Goal: Task Accomplishment & Management: Manage account settings

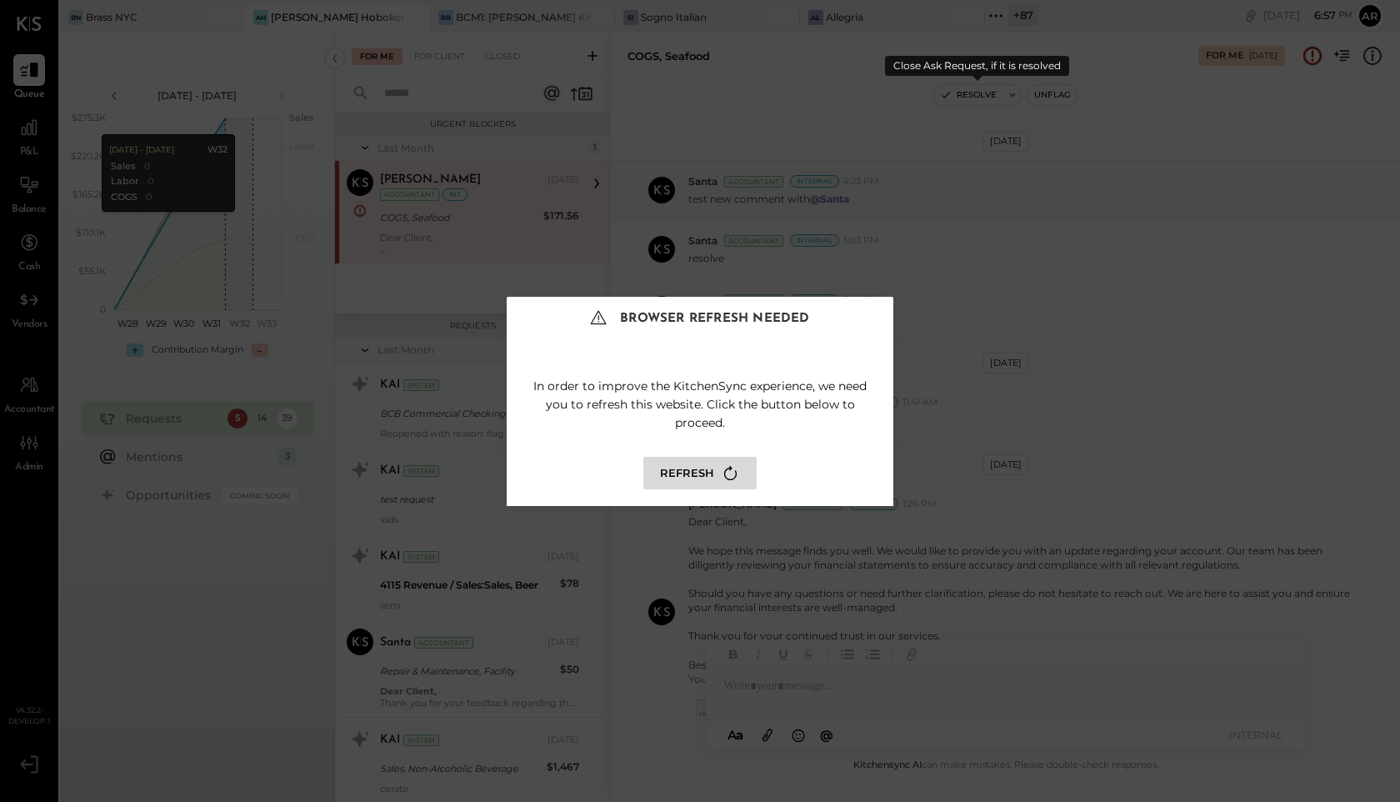
scroll to position [109, 0]
click at [683, 476] on button "Refresh" at bounding box center [699, 473] width 113 height 33
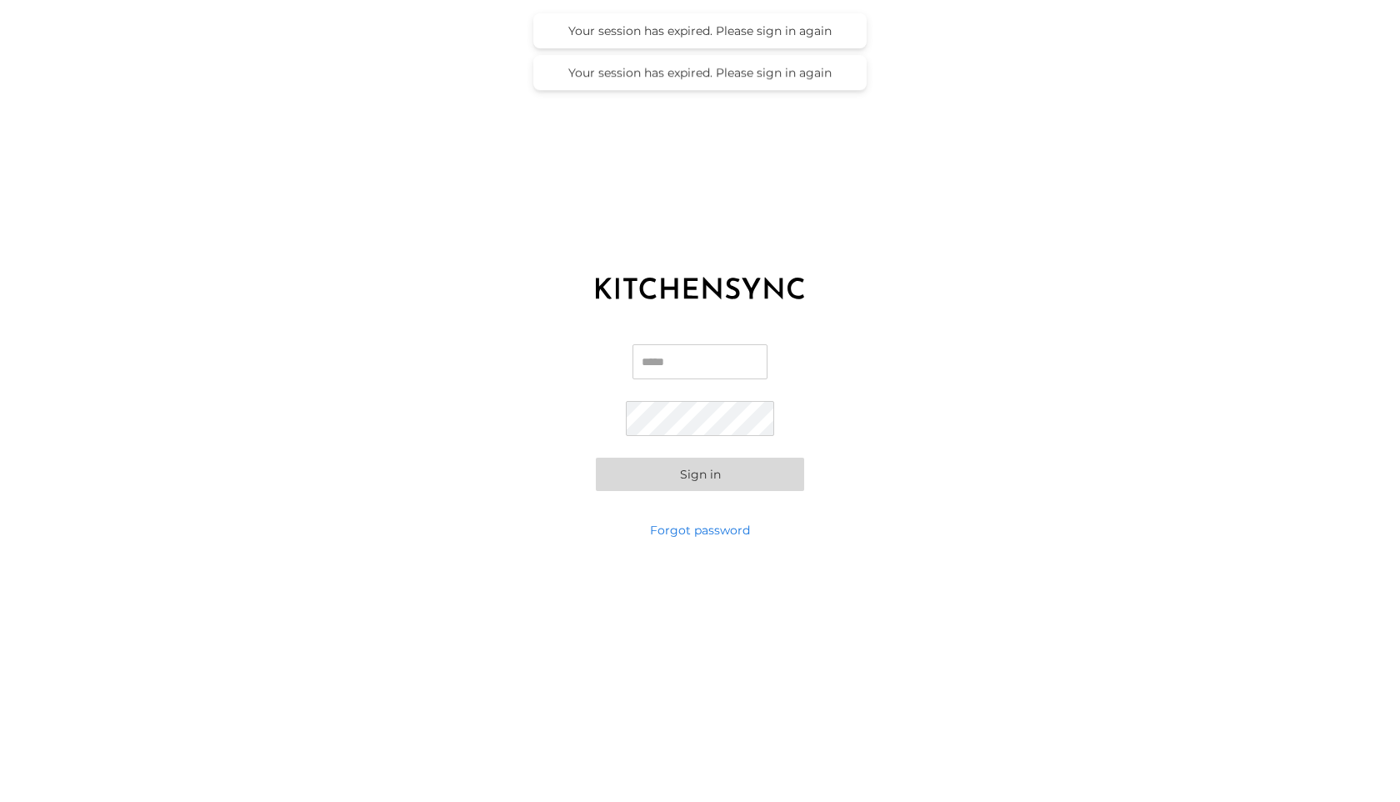
click at [678, 361] on input "Email" at bounding box center [700, 361] width 135 height 35
click at [649, 349] on input "Email" at bounding box center [700, 361] width 135 height 35
type input "**********"
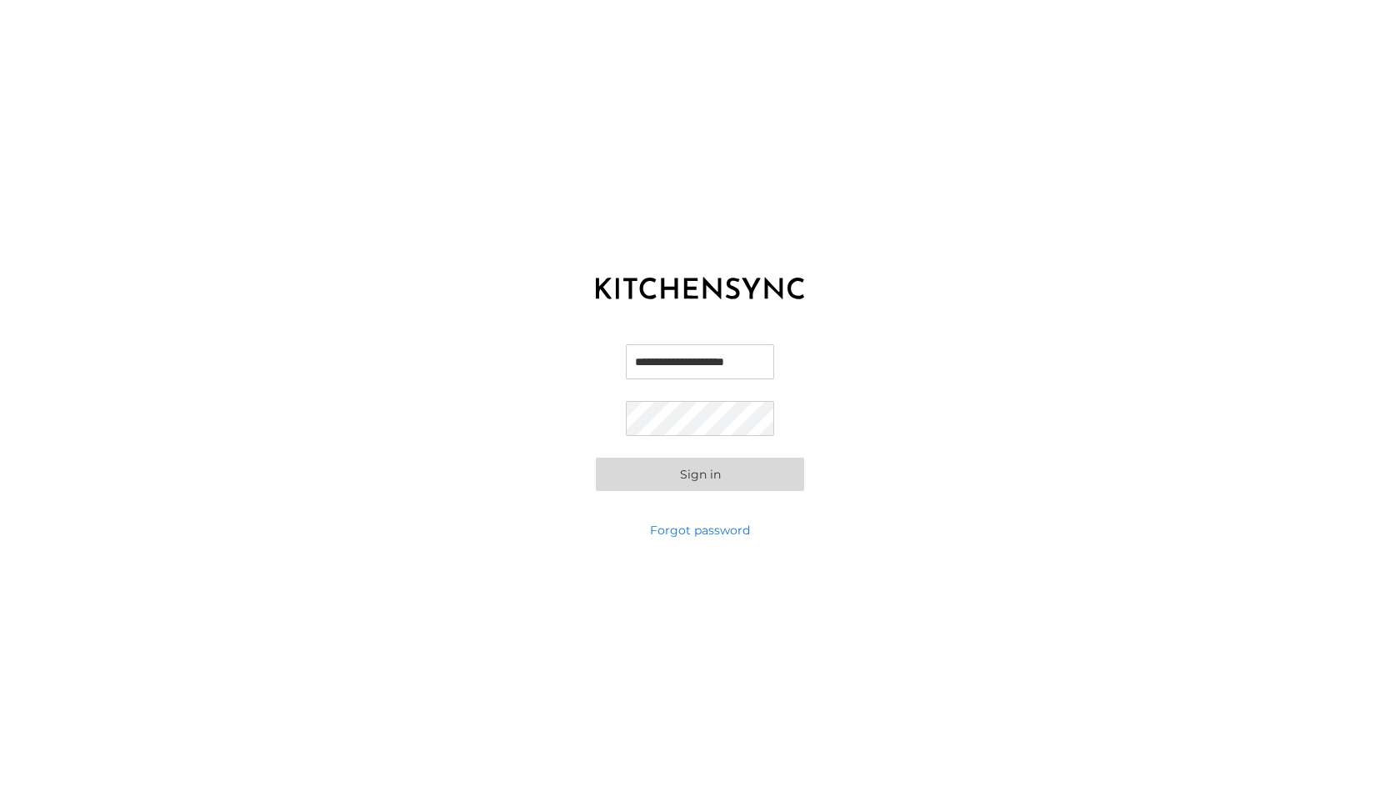
click at [596, 458] on button "Sign in" at bounding box center [700, 474] width 208 height 33
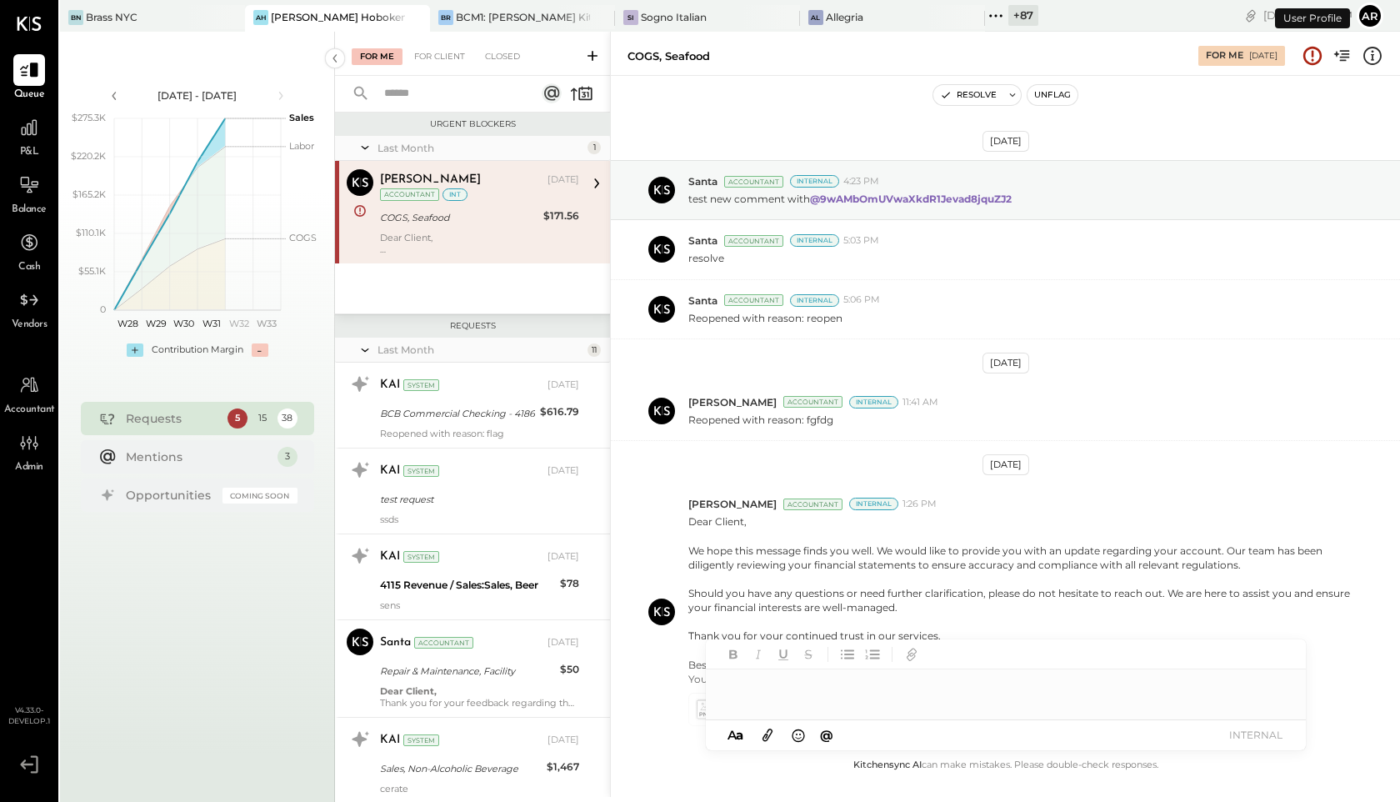
scroll to position [109, 0]
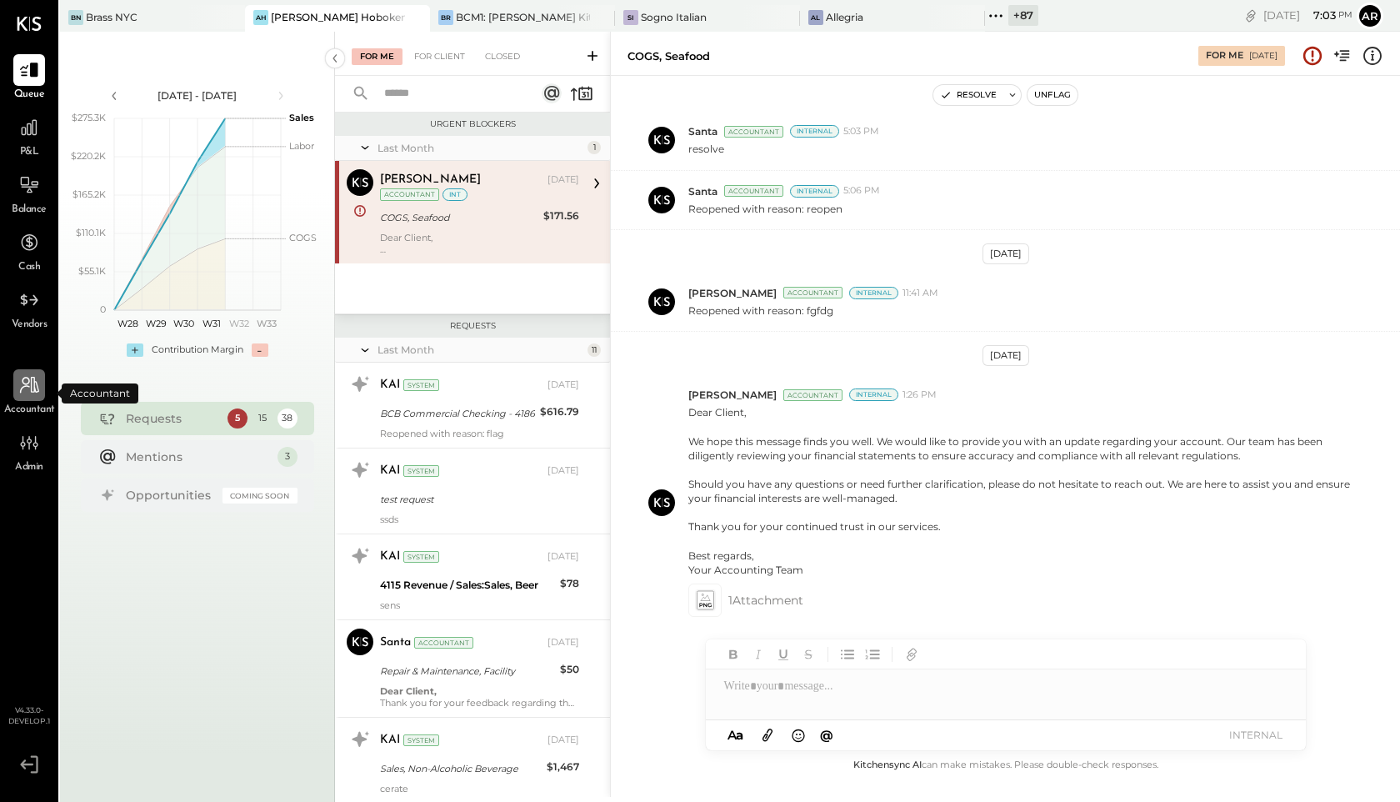
click at [32, 382] on icon at bounding box center [29, 385] width 22 height 22
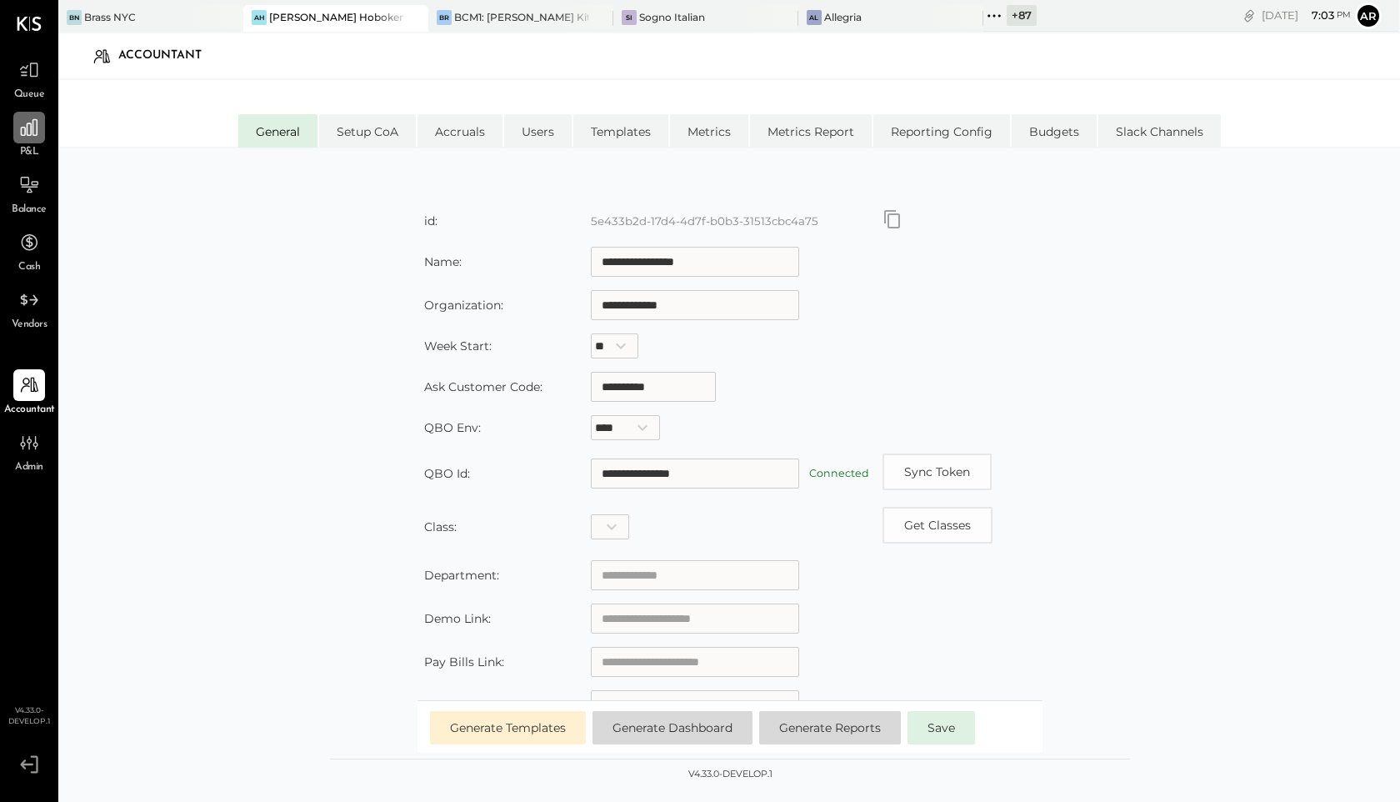
click at [18, 127] on icon at bounding box center [29, 128] width 22 height 22
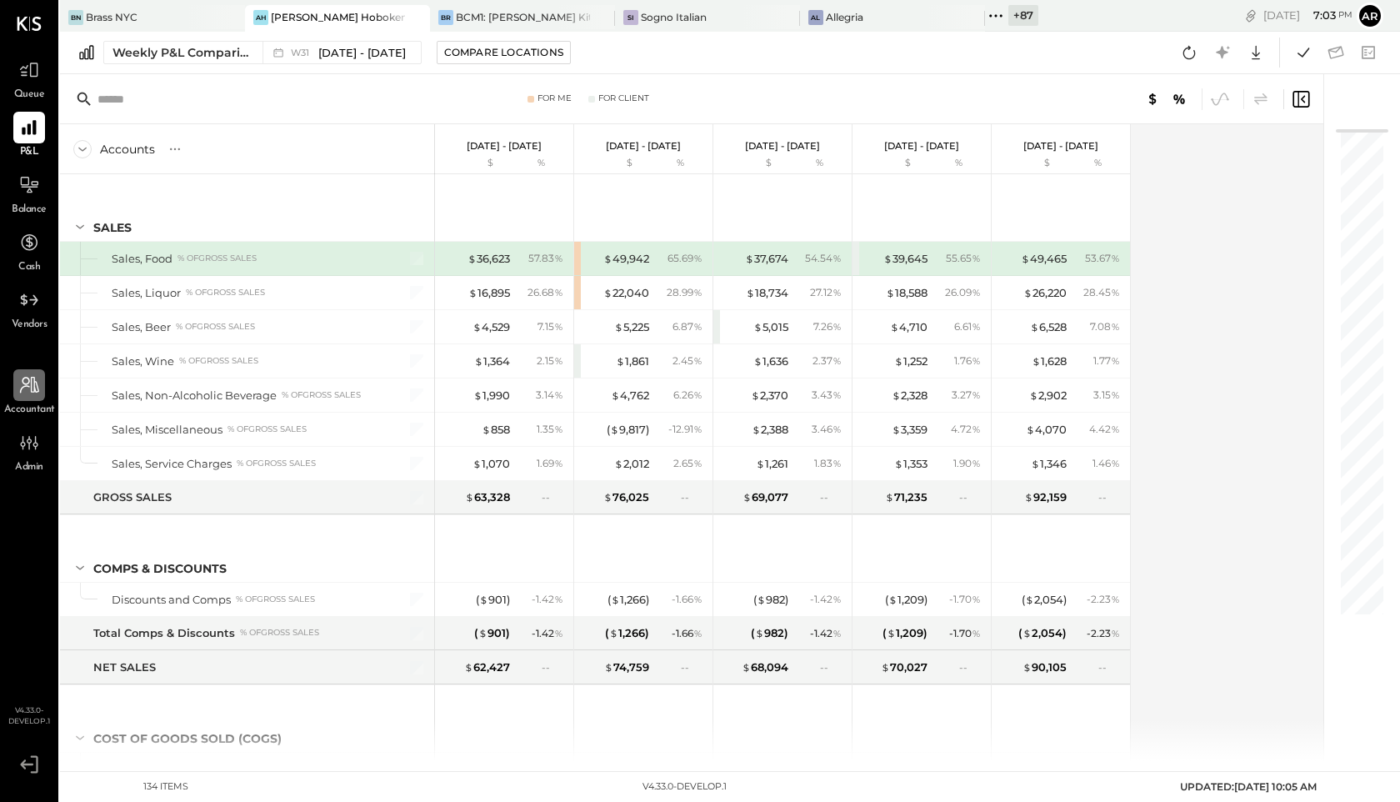
click at [28, 391] on icon at bounding box center [29, 385] width 22 height 22
